Goal: Information Seeking & Learning: Understand process/instructions

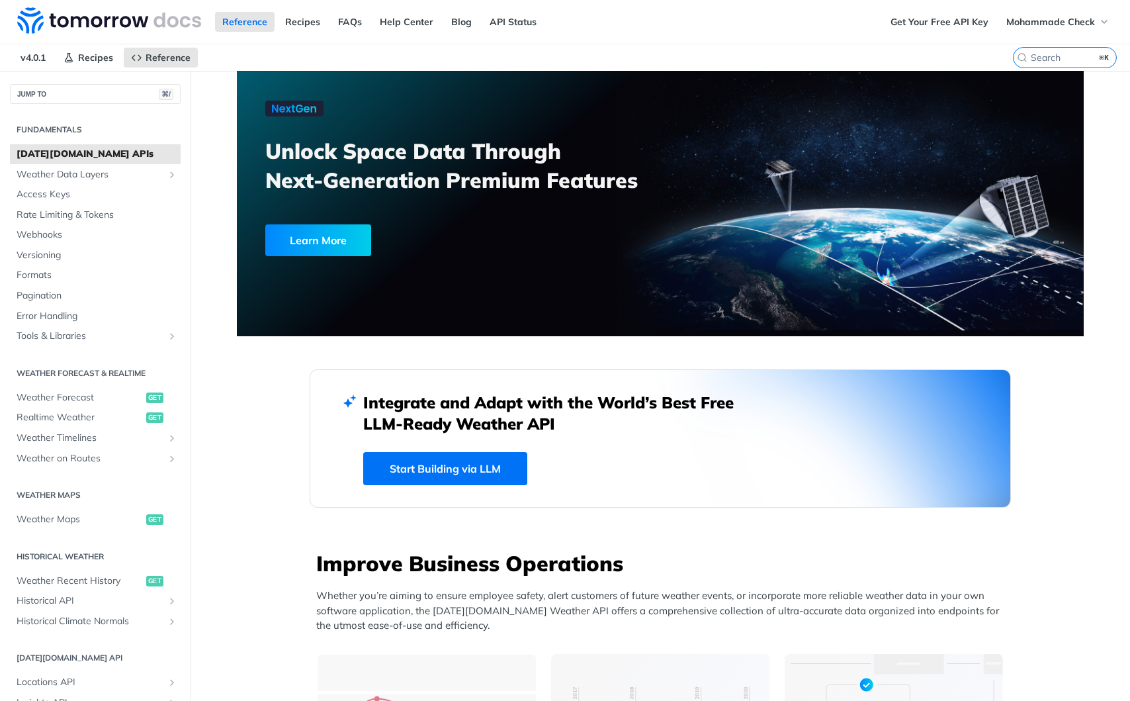
scroll to position [391, 0]
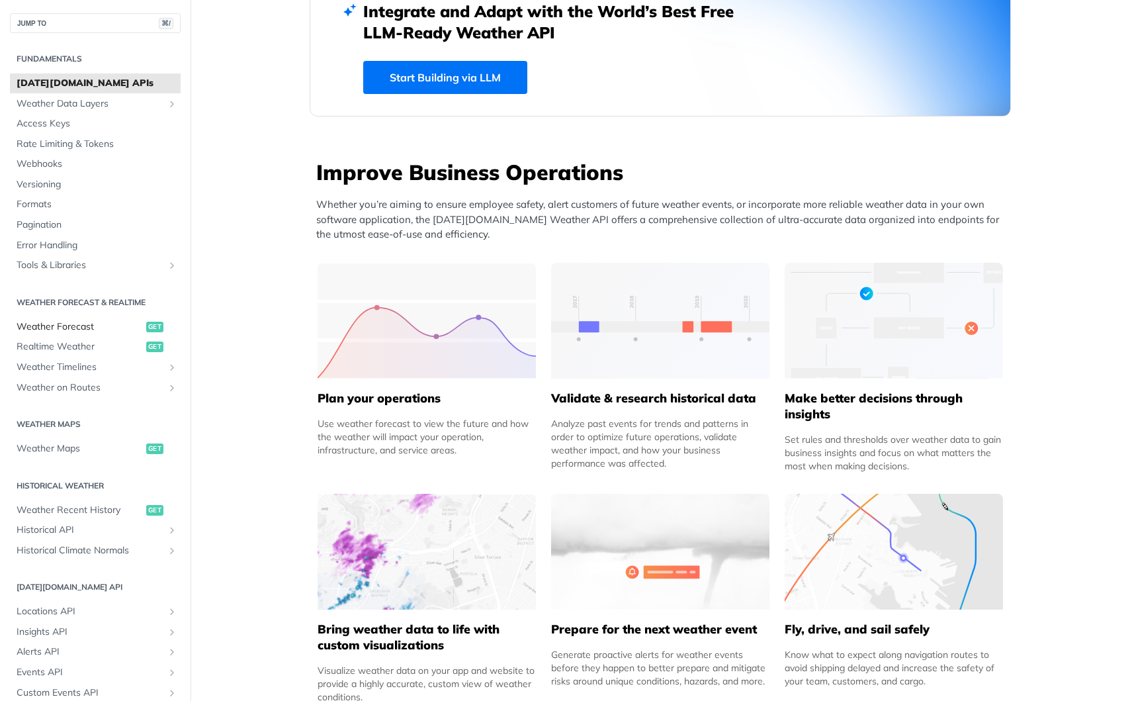
click at [67, 327] on span "Weather Forecast" at bounding box center [80, 326] width 126 height 13
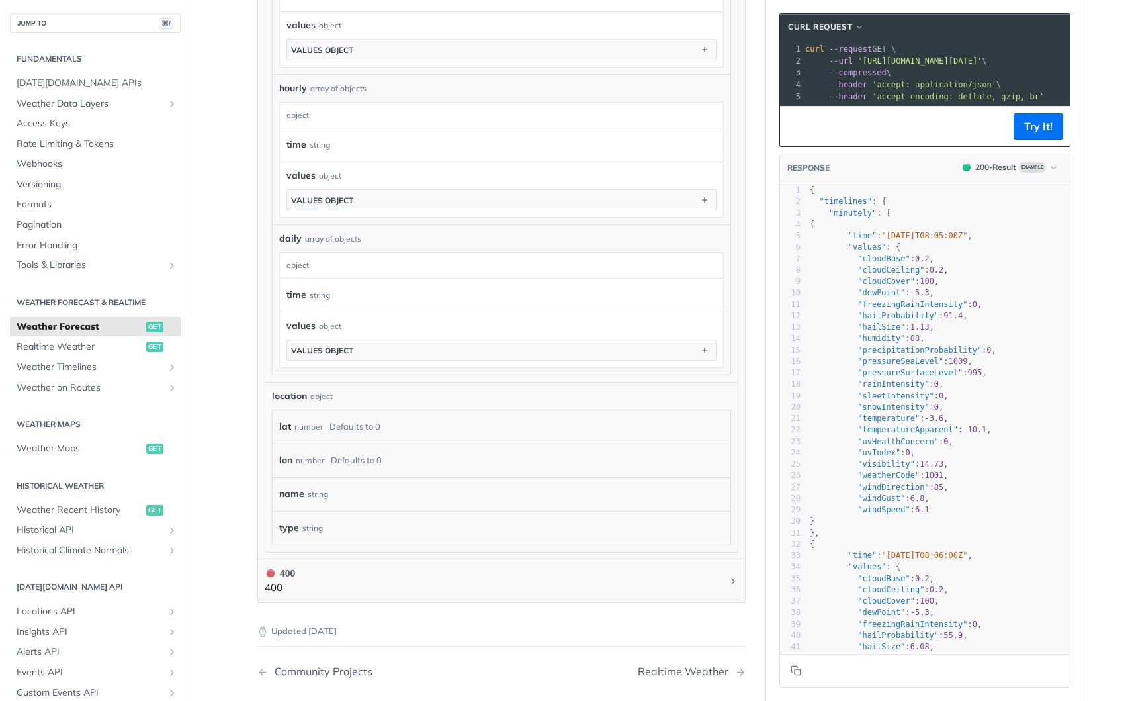
scroll to position [1094, 0]
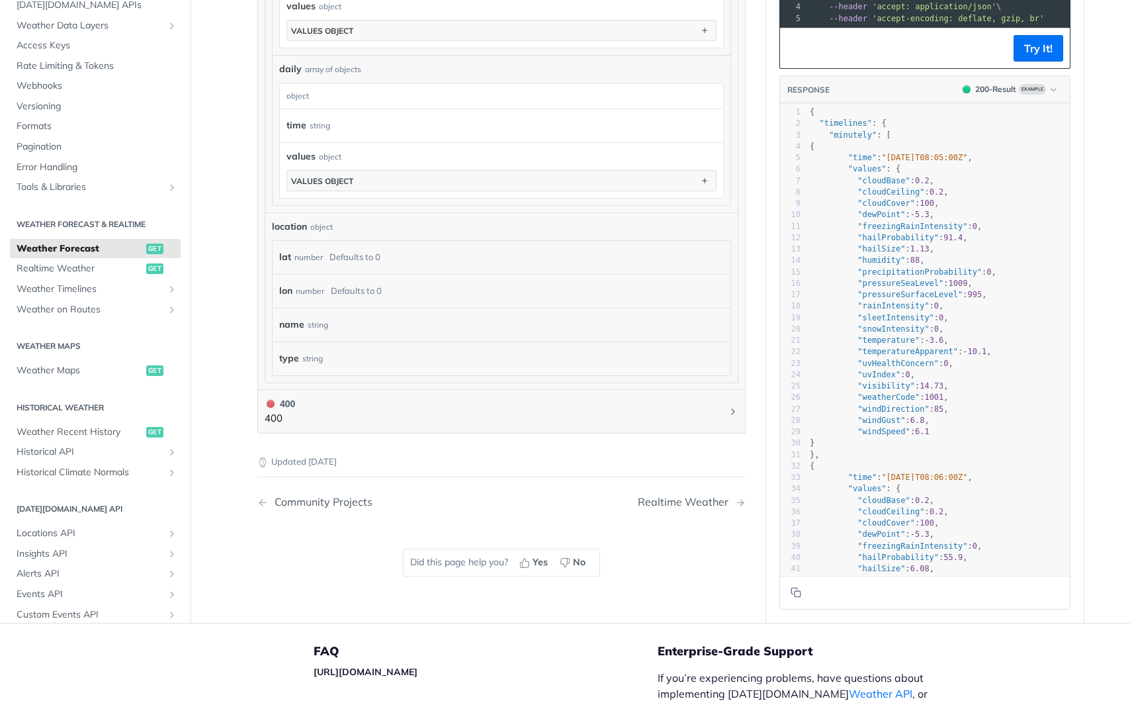
click at [906, 269] on span ""precipitationProbability"" at bounding box center [919, 271] width 124 height 9
type textarea "precipitationProbability"
click at [906, 269] on span ""precipitationProbability"" at bounding box center [919, 271] width 124 height 9
click at [890, 301] on span ""rainIntensity"" at bounding box center [892, 305] width 71 height 9
type textarea "rainIntensity"
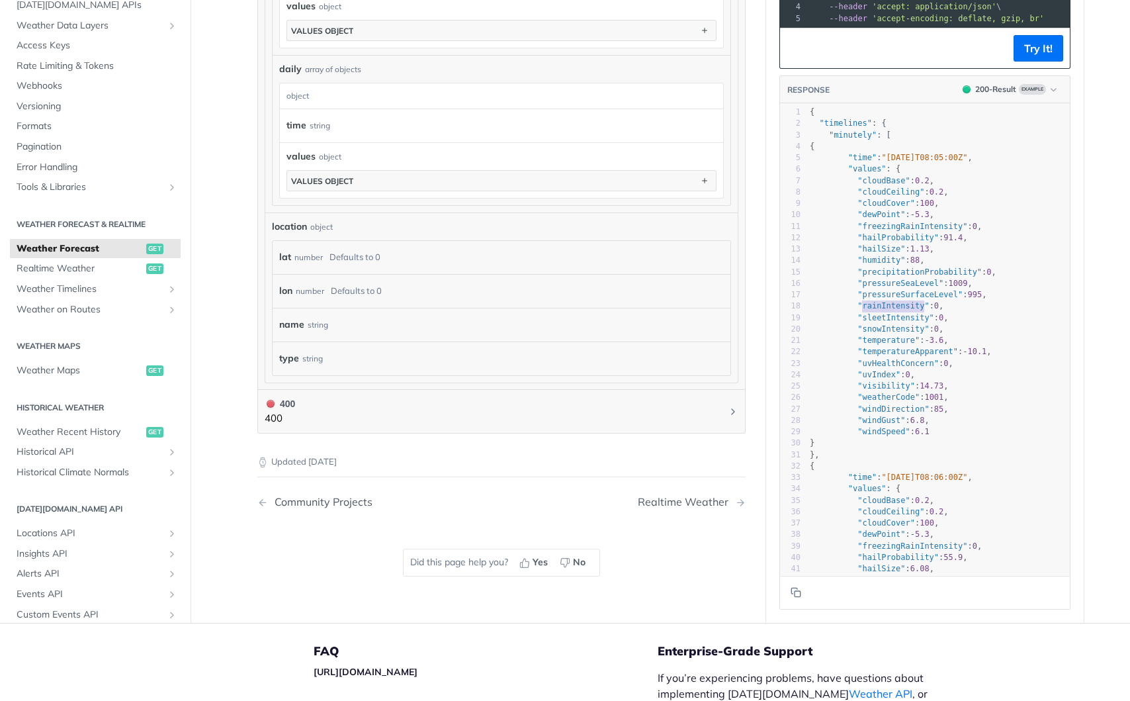
click at [890, 301] on span ""rainIntensity"" at bounding box center [892, 305] width 71 height 9
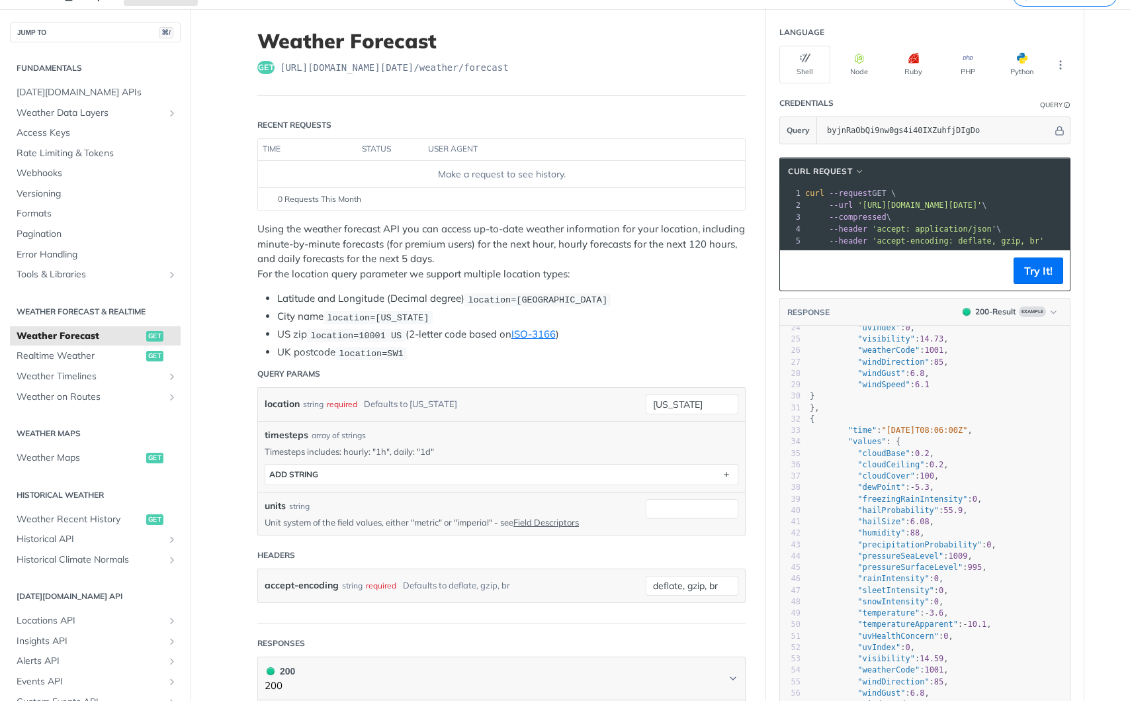
scroll to position [38, 0]
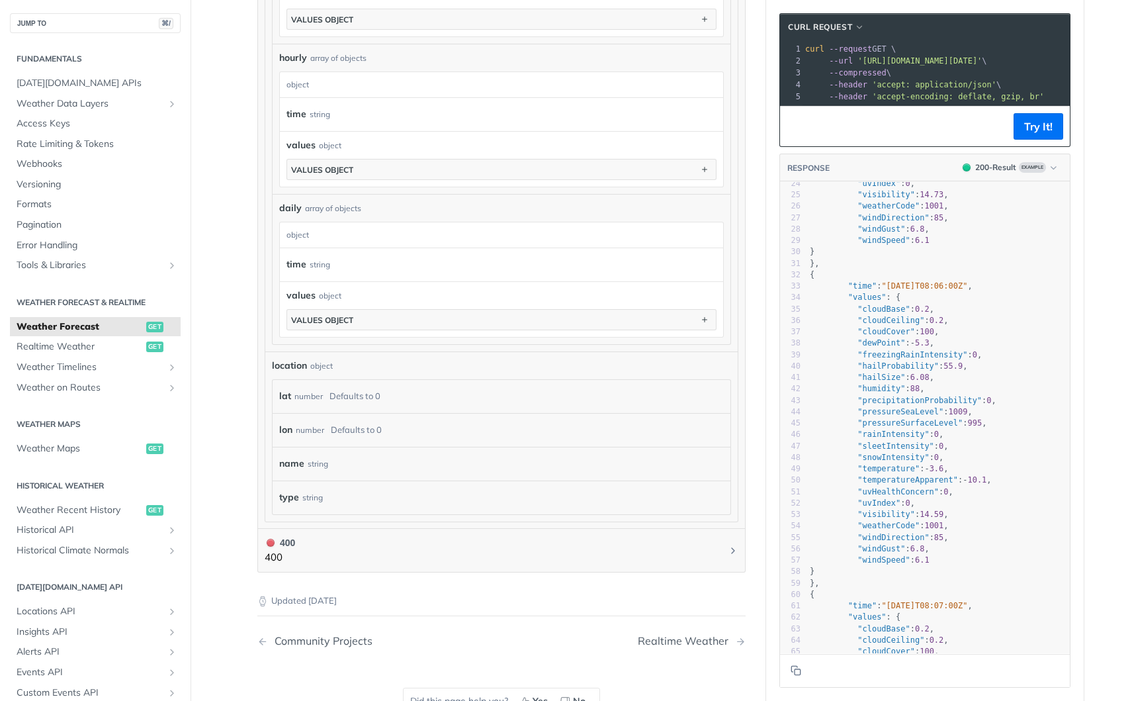
scroll to position [1034, 0]
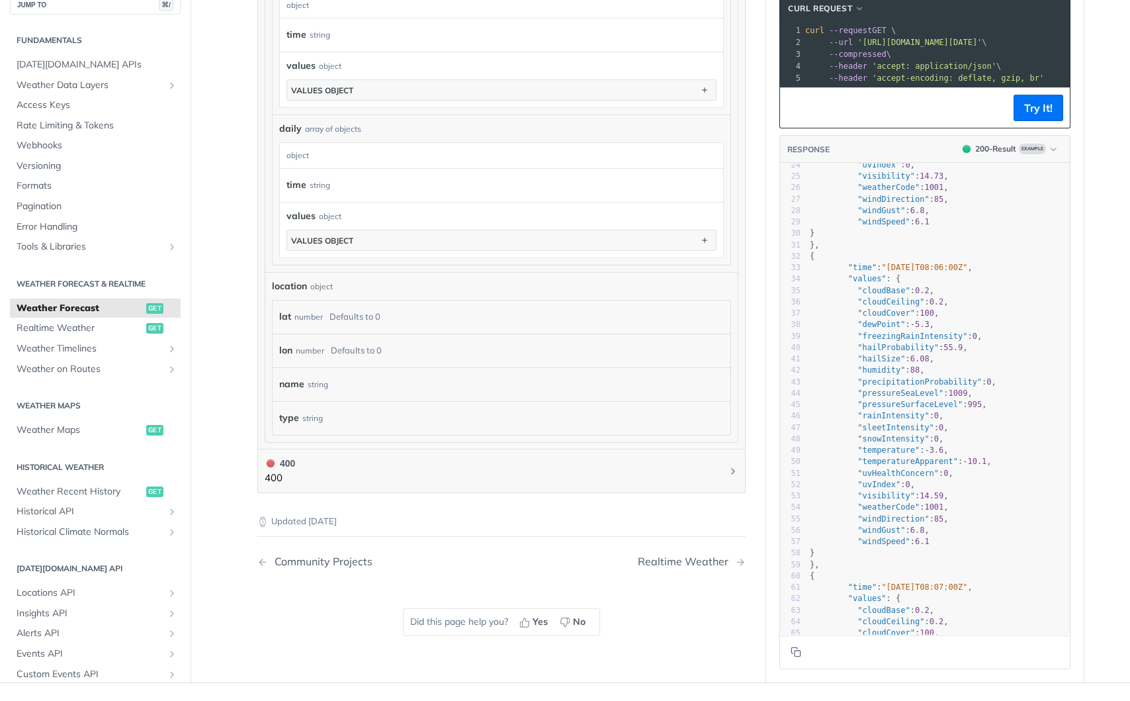
click at [52, 304] on span "Weather Forecast" at bounding box center [80, 307] width 126 height 13
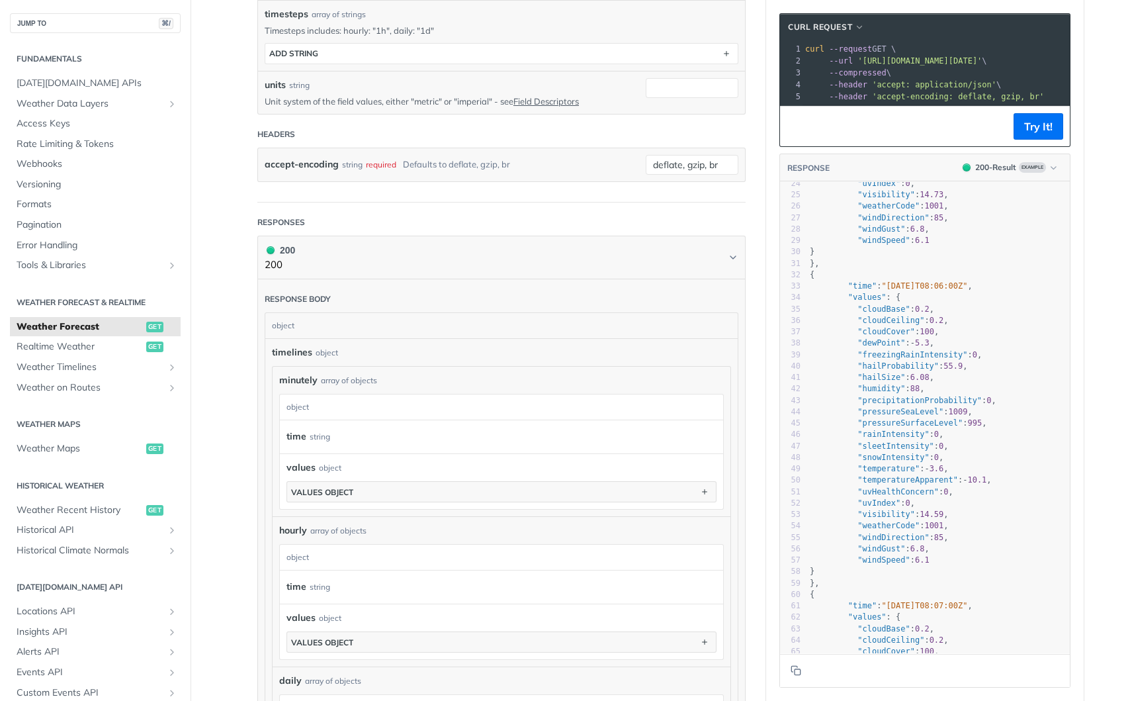
scroll to position [558, 0]
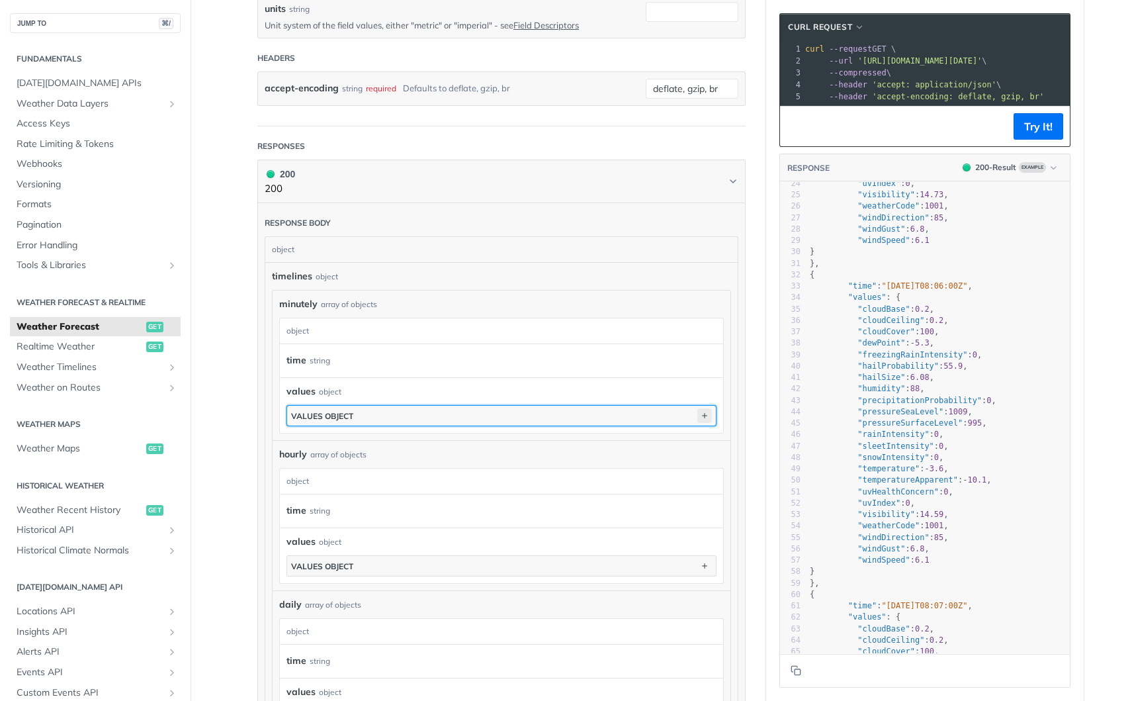
click at [703, 415] on icon "button" at bounding box center [704, 415] width 15 height 15
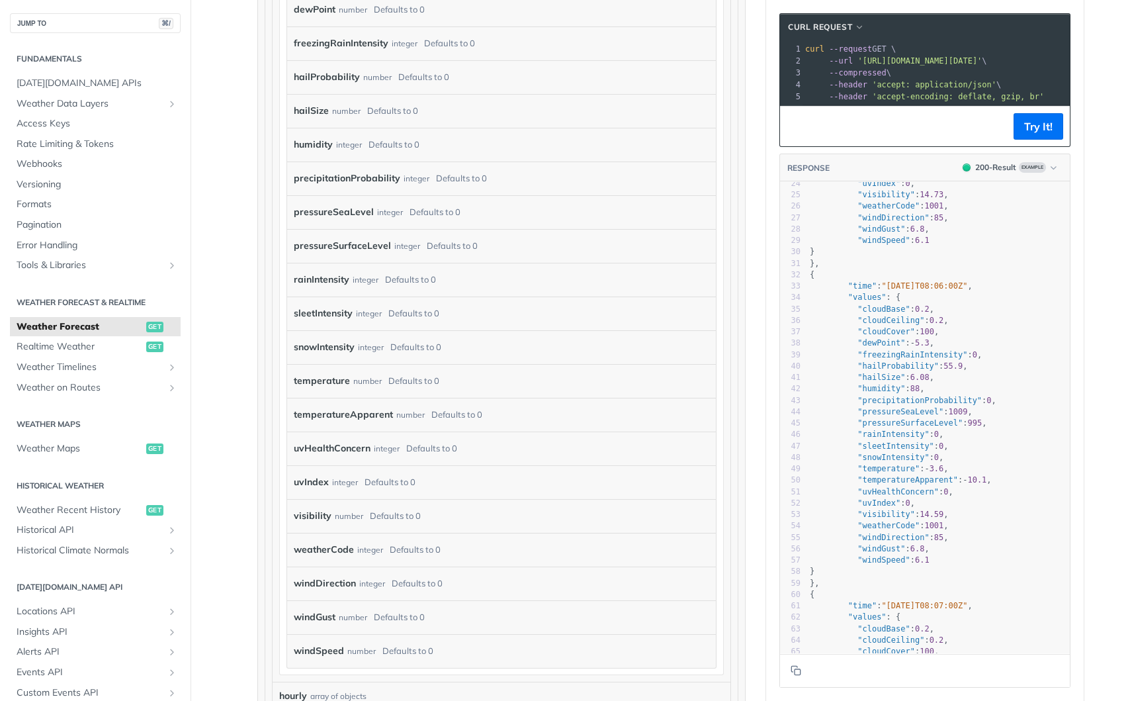
scroll to position [1114, 0]
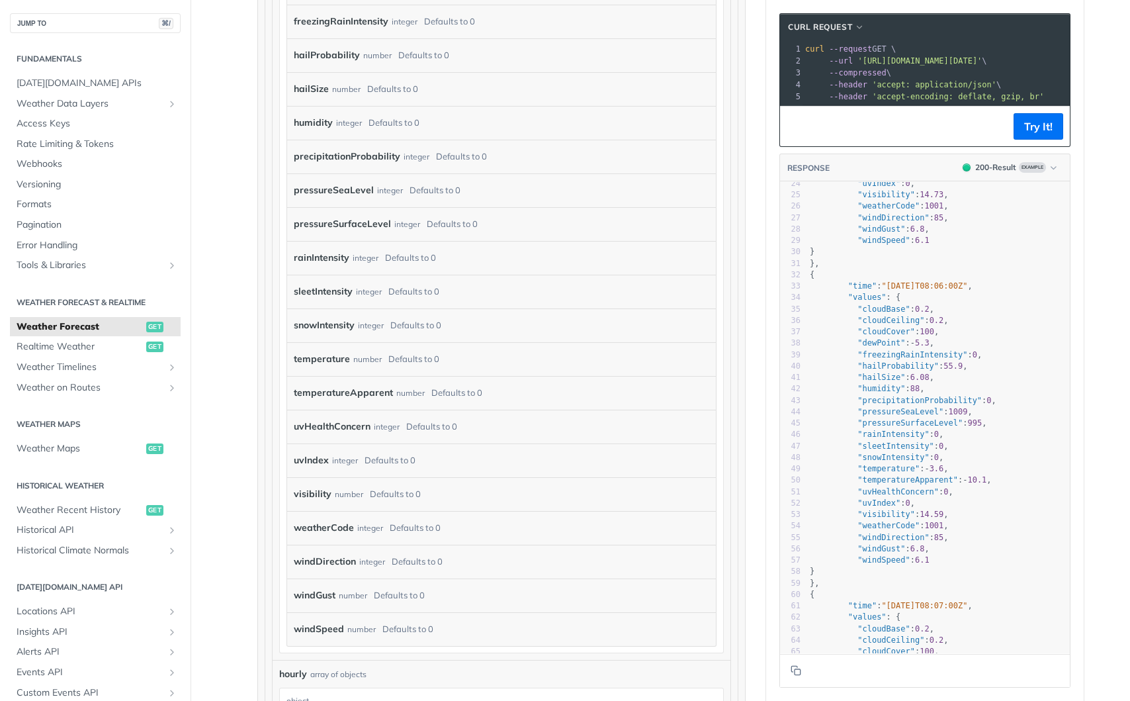
click at [351, 255] on div "rainIntensity integer Defaults to 0" at bounding box center [492, 258] width 396 height 20
click at [282, 253] on div "values object values object cloudBase number Defaults to 0 cloudCeiling number …" at bounding box center [501, 239] width 443 height 831
click at [323, 263] on label "rainIntensity" at bounding box center [322, 260] width 56 height 19
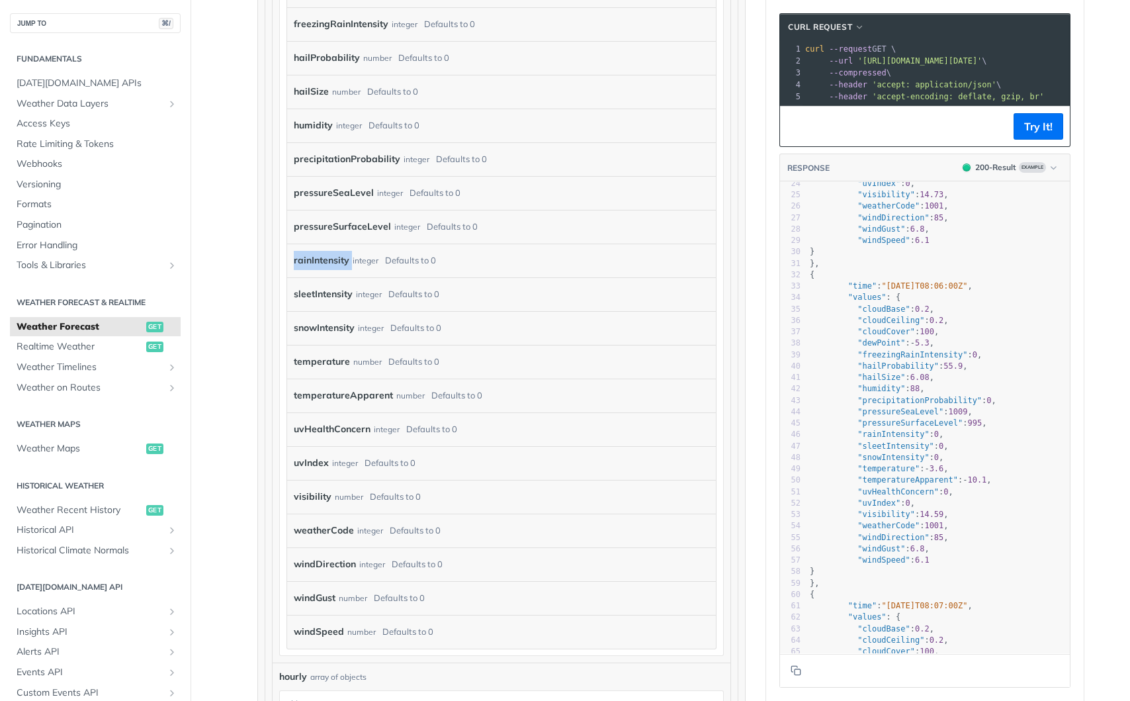
click at [323, 263] on label "rainIntensity" at bounding box center [322, 260] width 56 height 19
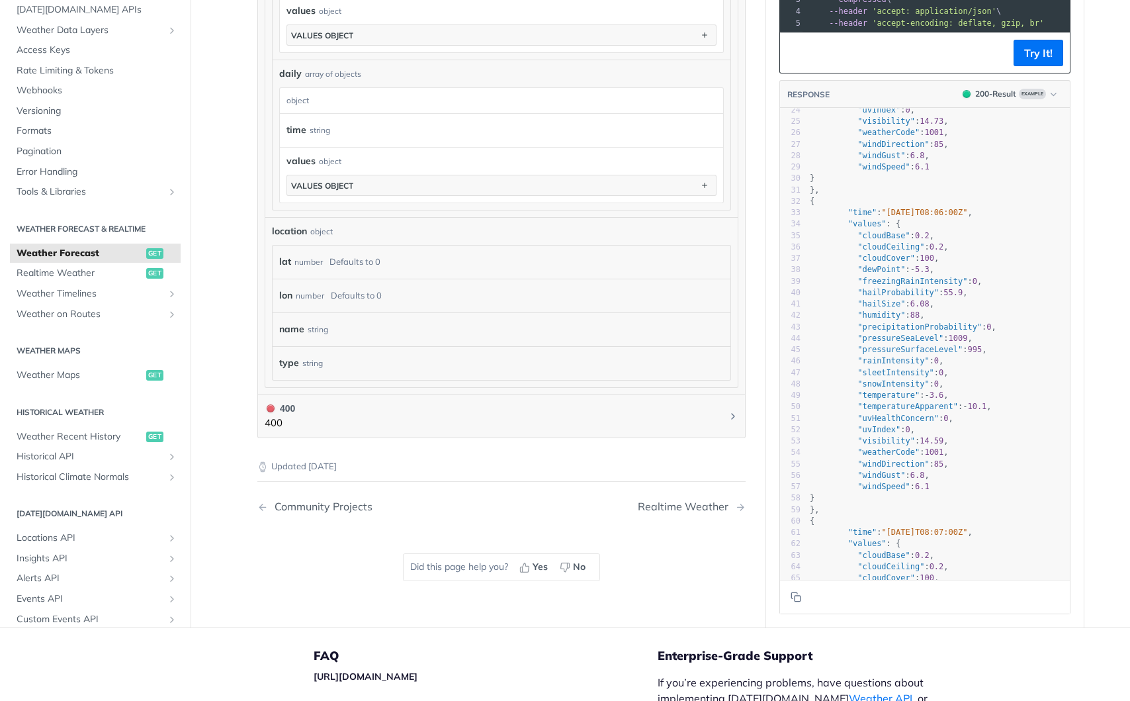
scroll to position [1850, 0]
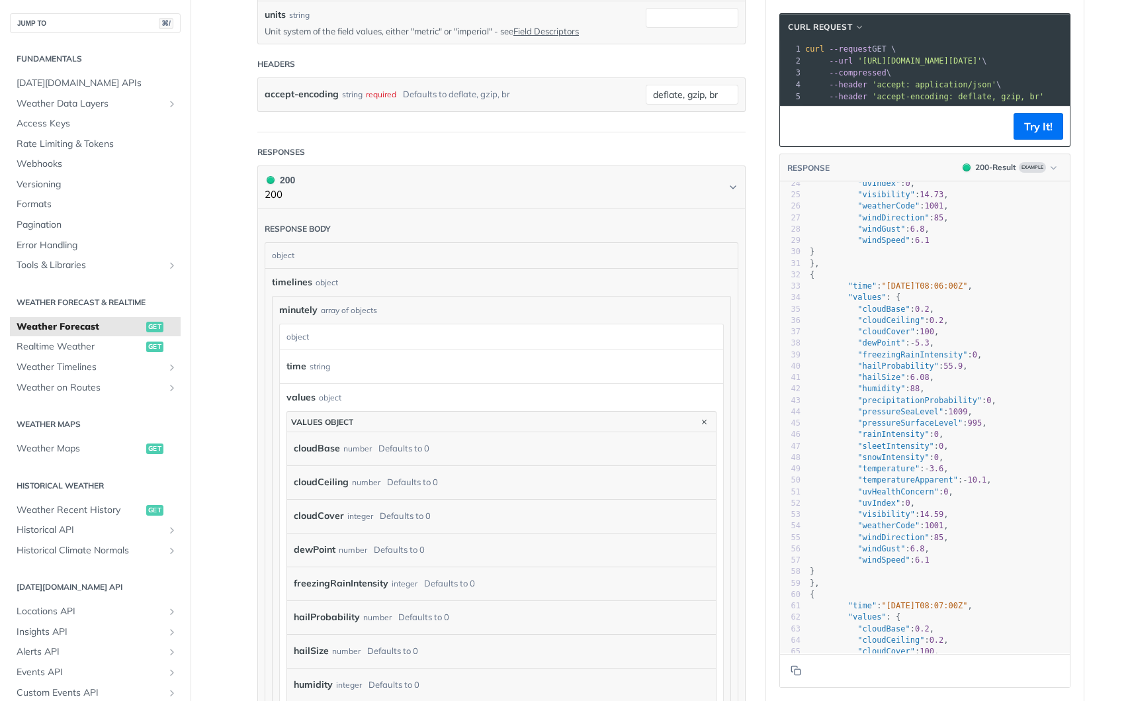
scroll to position [482, 0]
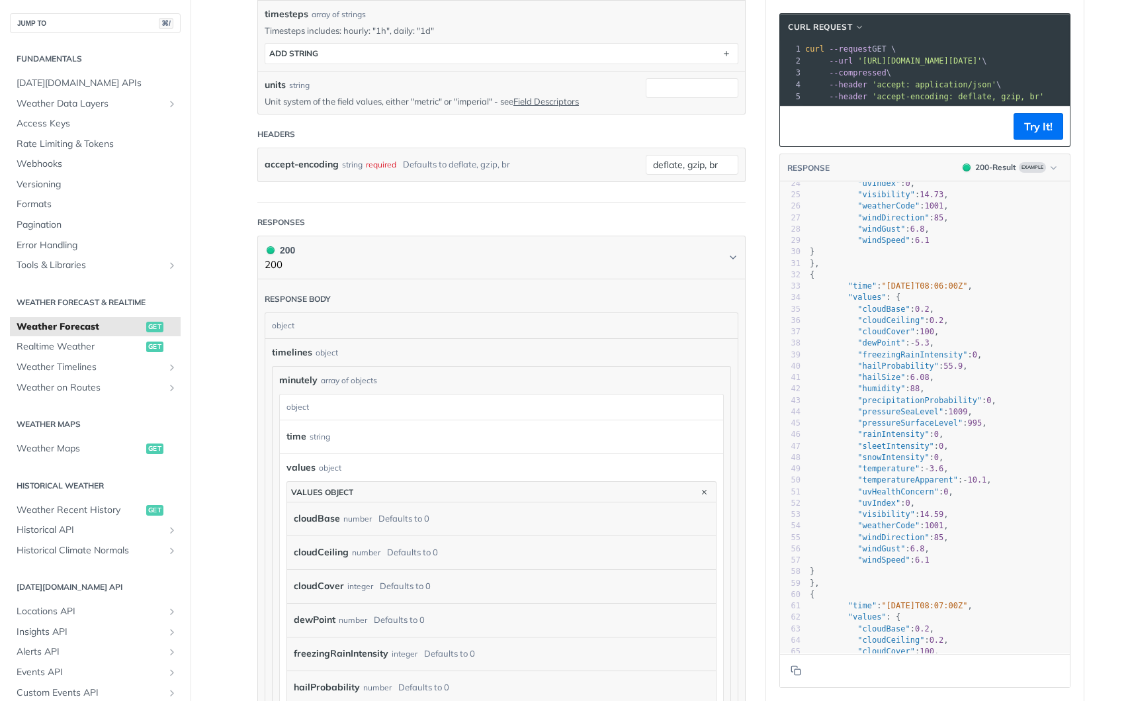
click at [515, 222] on header "Responses" at bounding box center [501, 222] width 488 height 26
click at [892, 433] on span ""rainIntensity"" at bounding box center [892, 433] width 71 height 9
click at [905, 399] on span ""precipitationProbability"" at bounding box center [919, 400] width 124 height 9
type textarea "precipitationProbability"
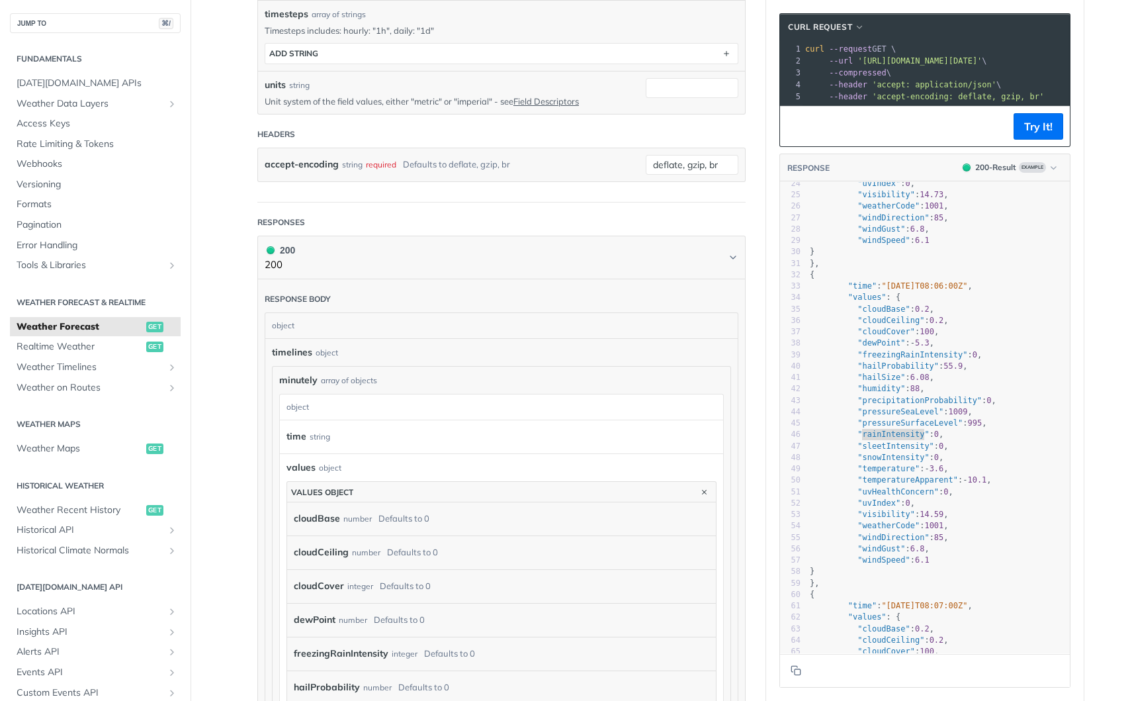
click at [905, 399] on span ""precipitationProbability"" at bounding box center [919, 400] width 124 height 9
